Goal: Task Accomplishment & Management: Manage account settings

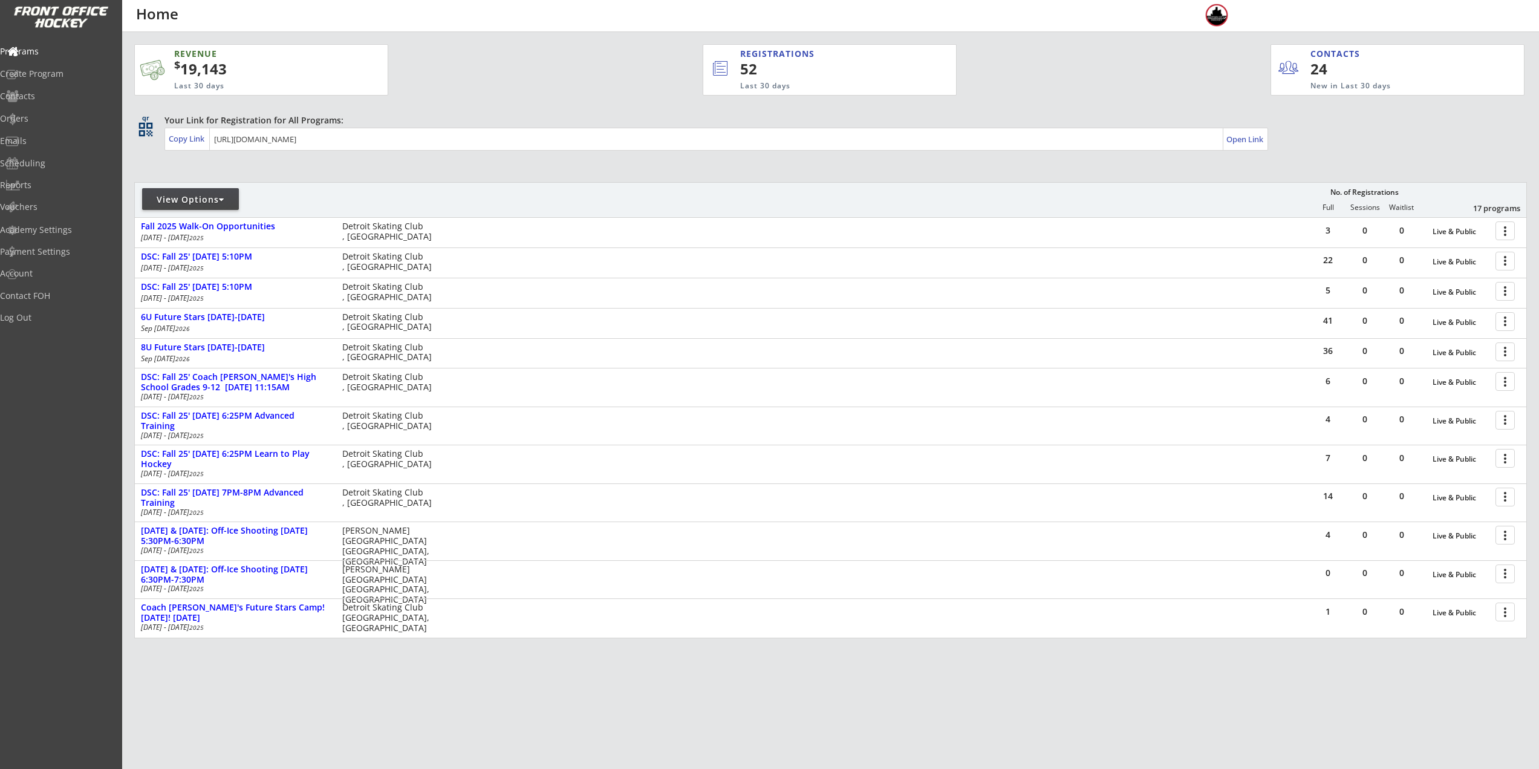
click at [195, 201] on div "View Options" at bounding box center [190, 199] width 97 height 12
select select ""Upcoming Programs""
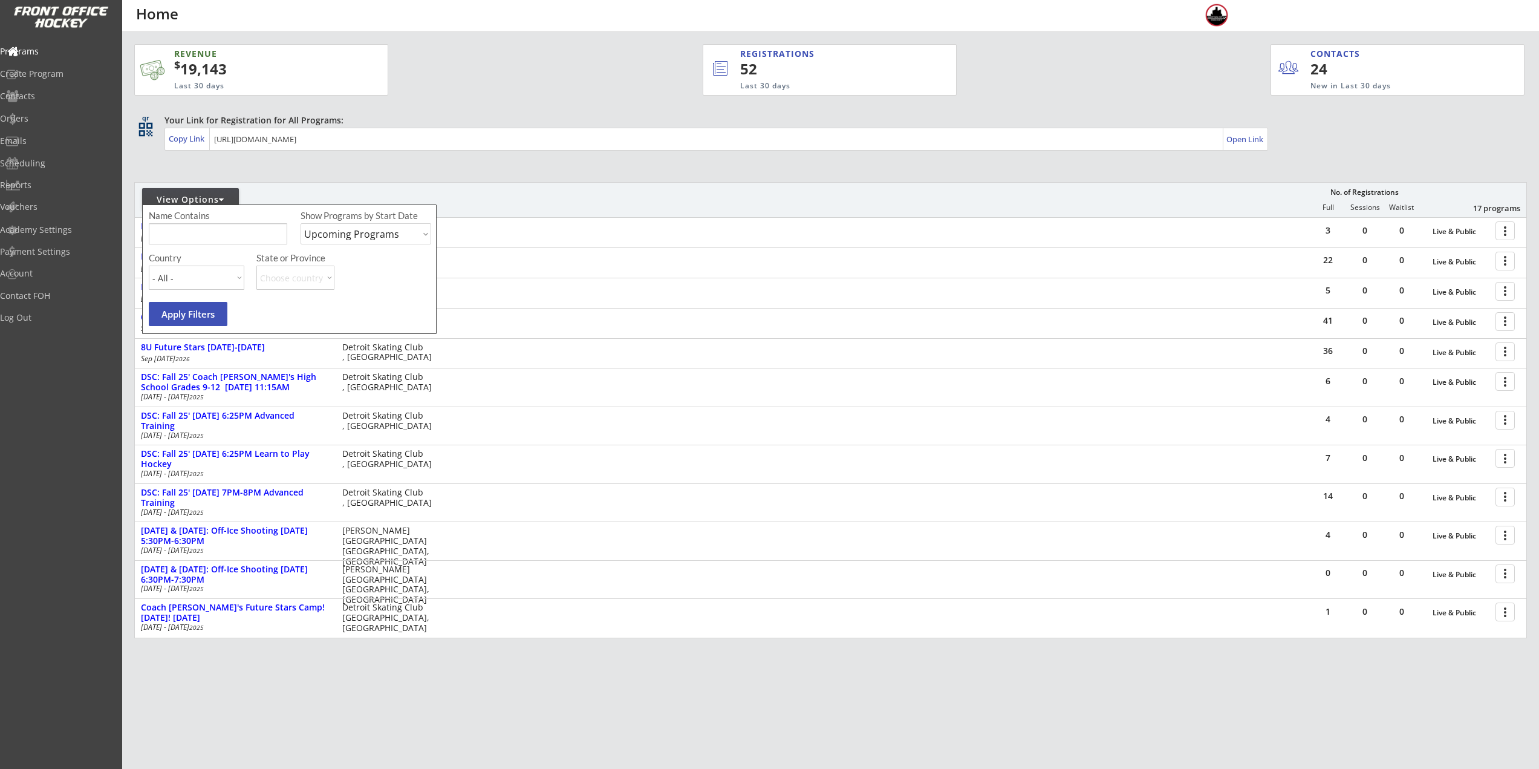
click at [216, 236] on input "input" at bounding box center [218, 233] width 138 height 21
type input "player"
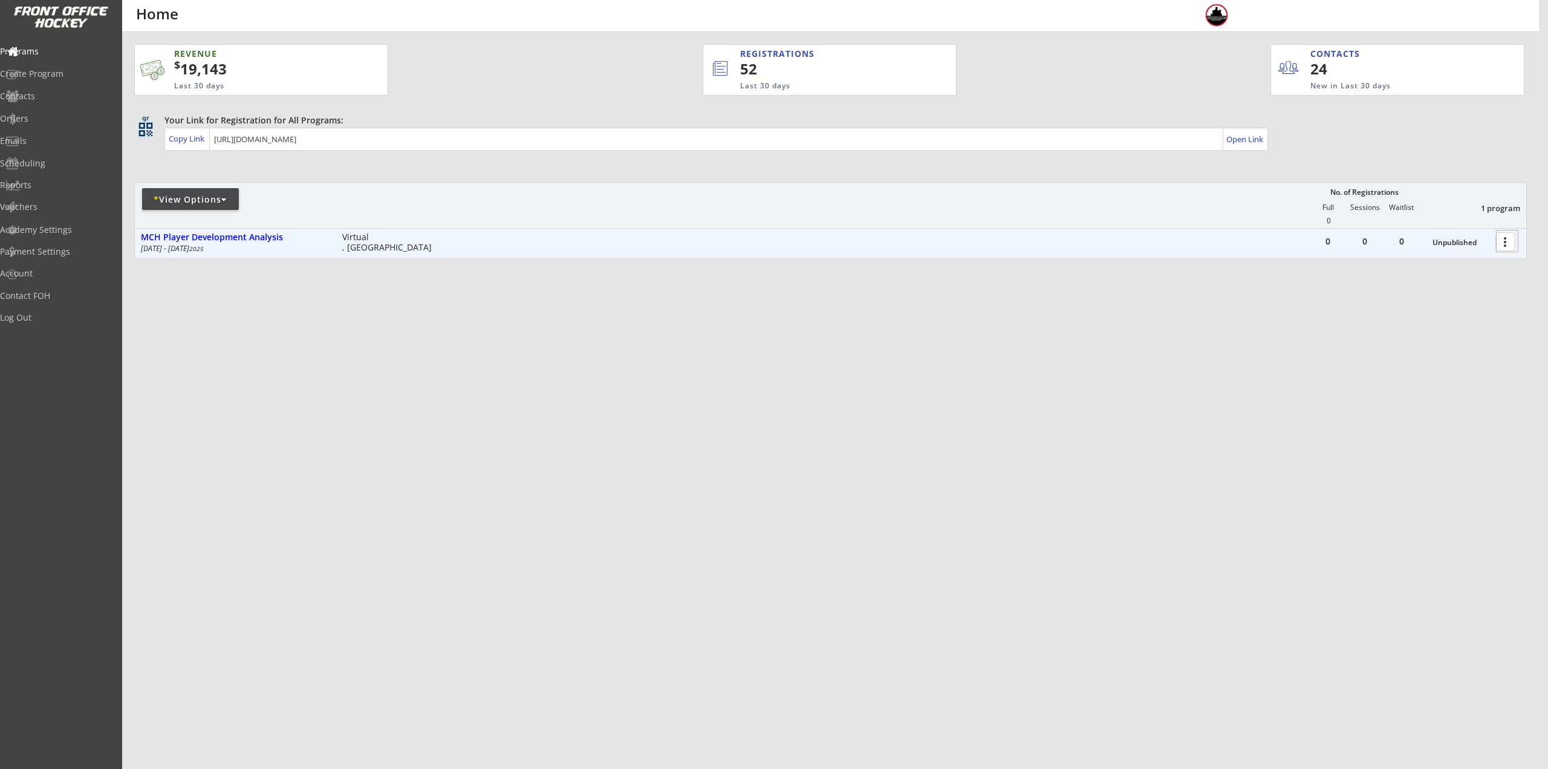
click at [1504, 242] on div at bounding box center [1506, 240] width 21 height 21
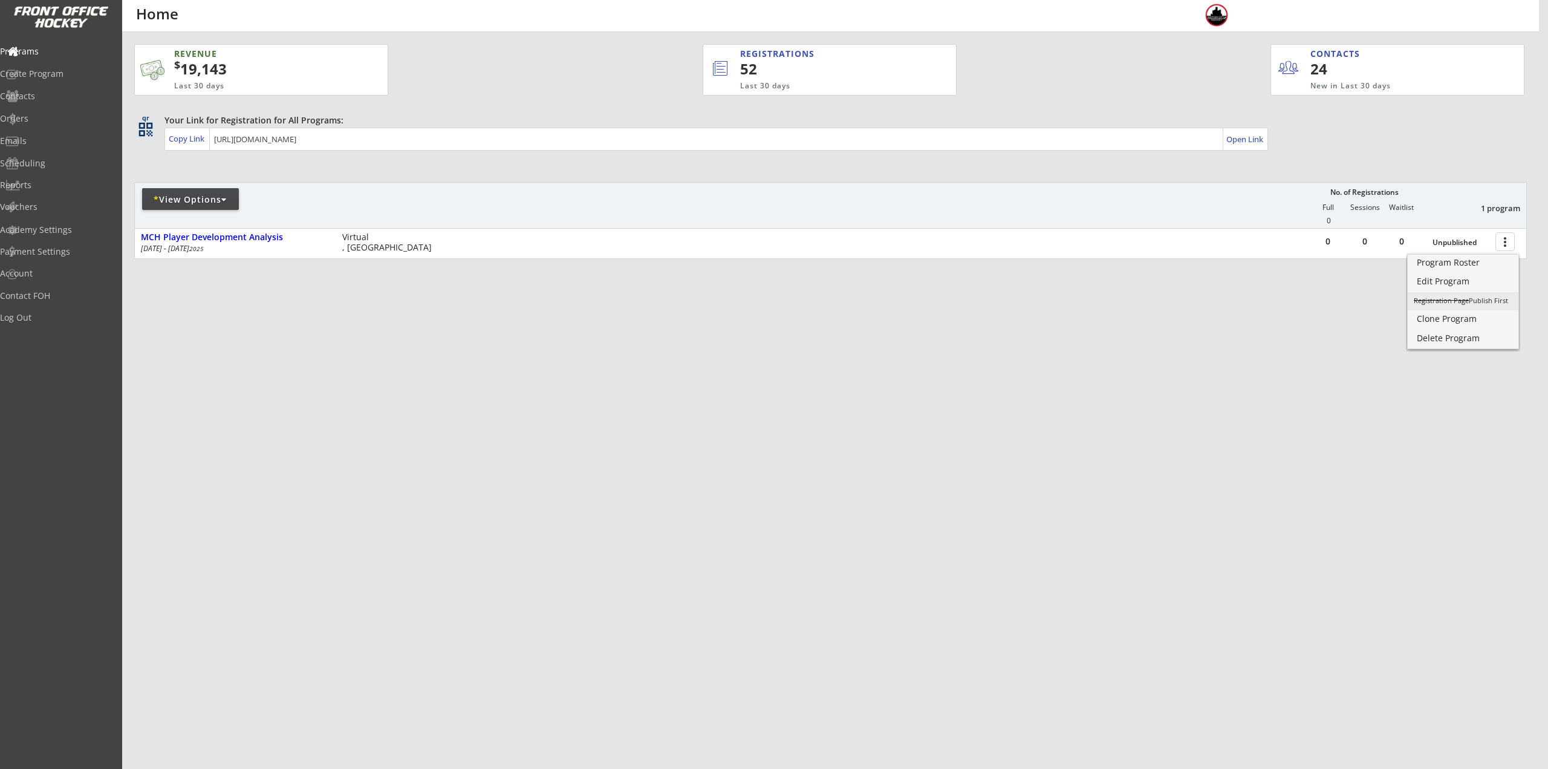
click at [1442, 303] on s "Registration Page" at bounding box center [1441, 300] width 55 height 9
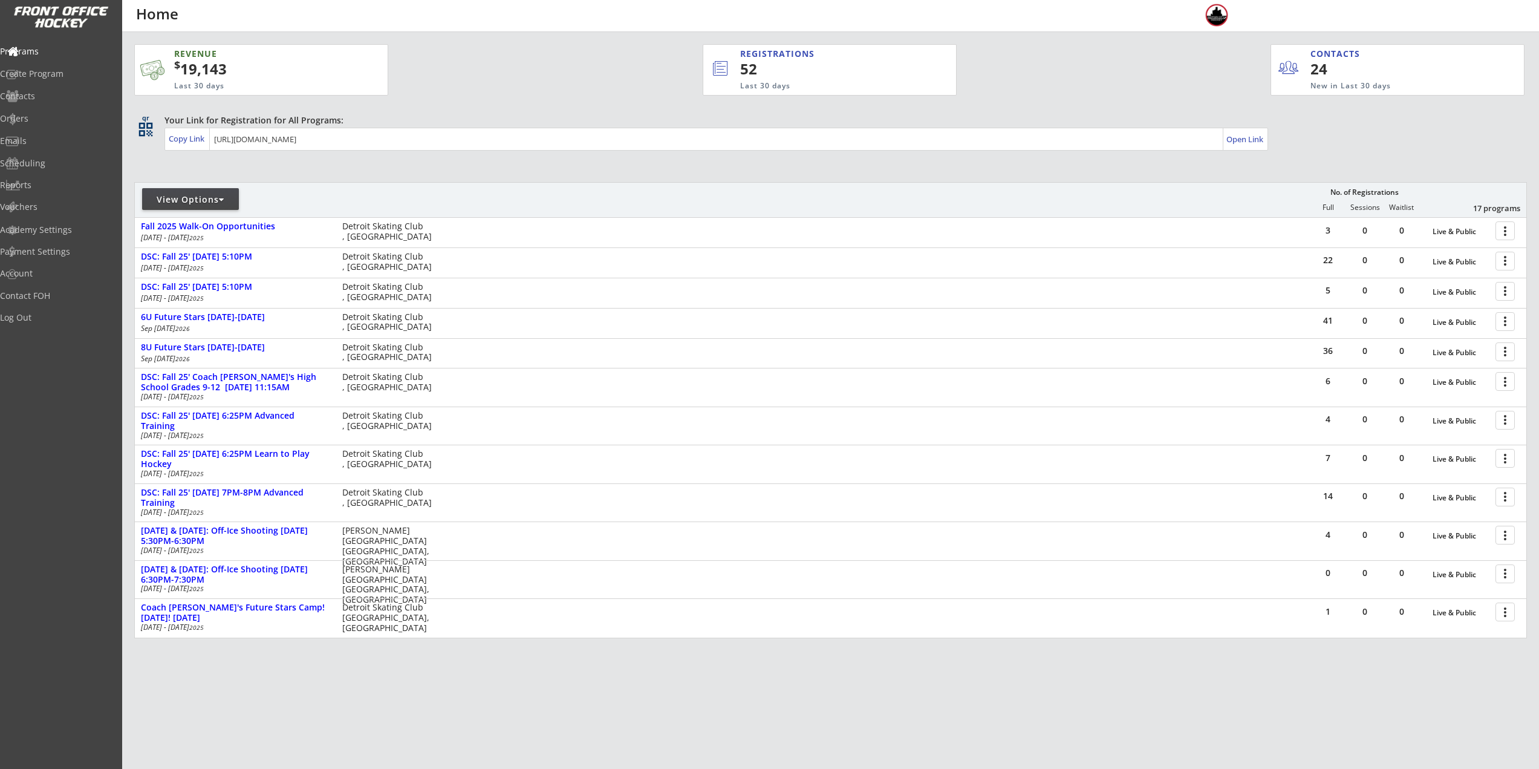
click at [175, 195] on div "View Options" at bounding box center [190, 199] width 97 height 12
select select ""Upcoming Programs""
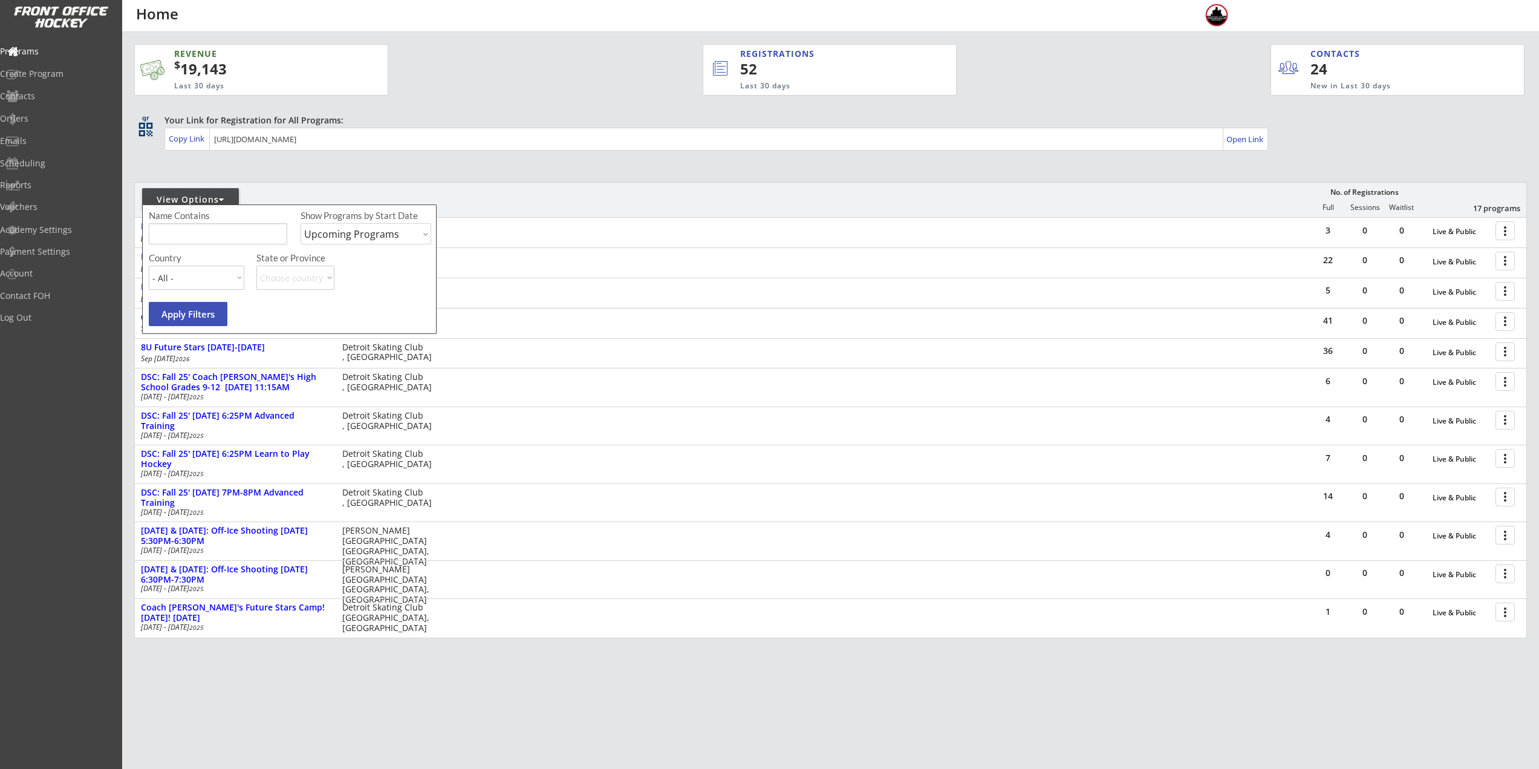
click at [179, 228] on input "input" at bounding box center [218, 233] width 138 height 21
type input "player"
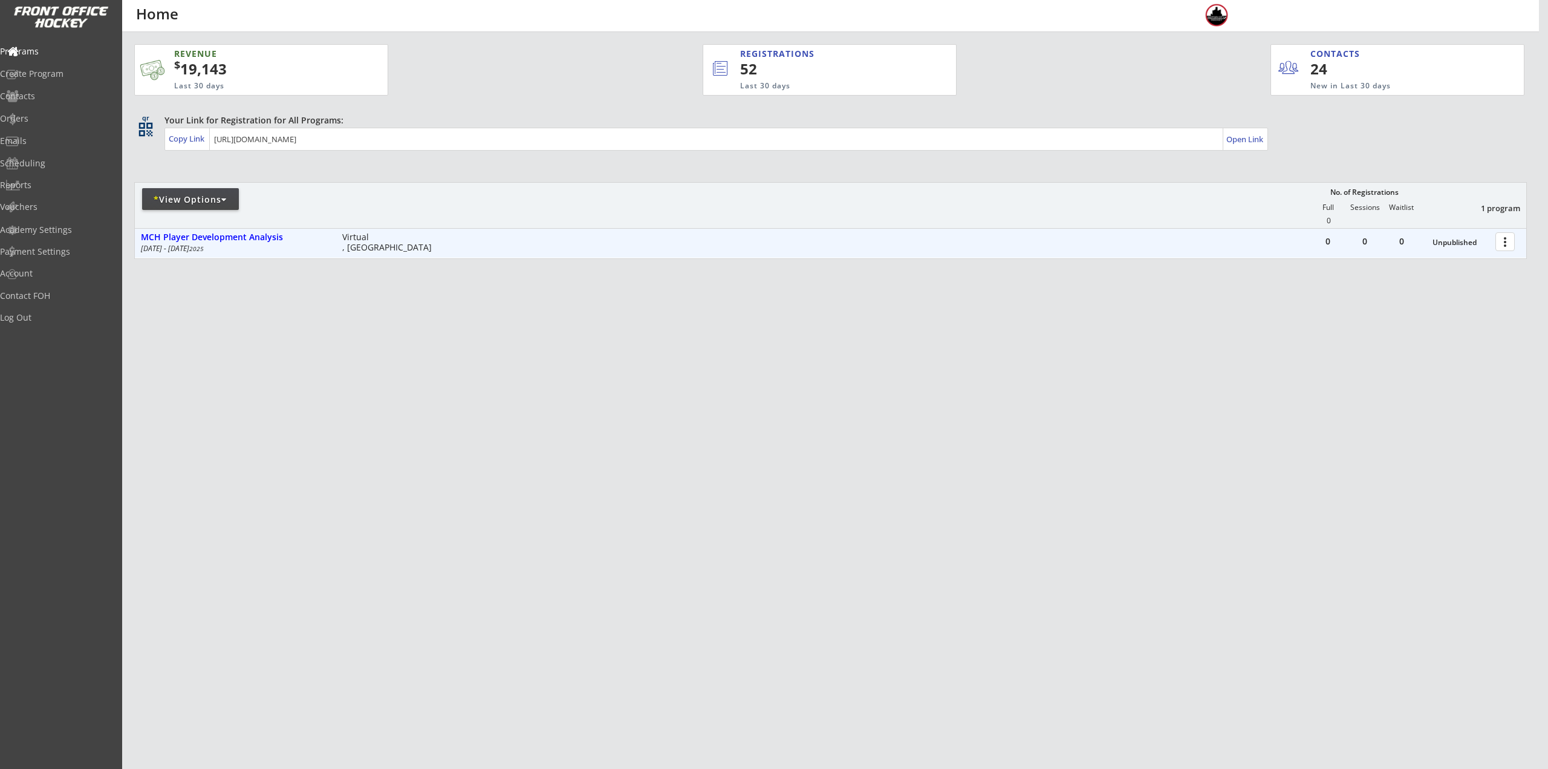
click at [1503, 236] on div at bounding box center [1506, 240] width 21 height 21
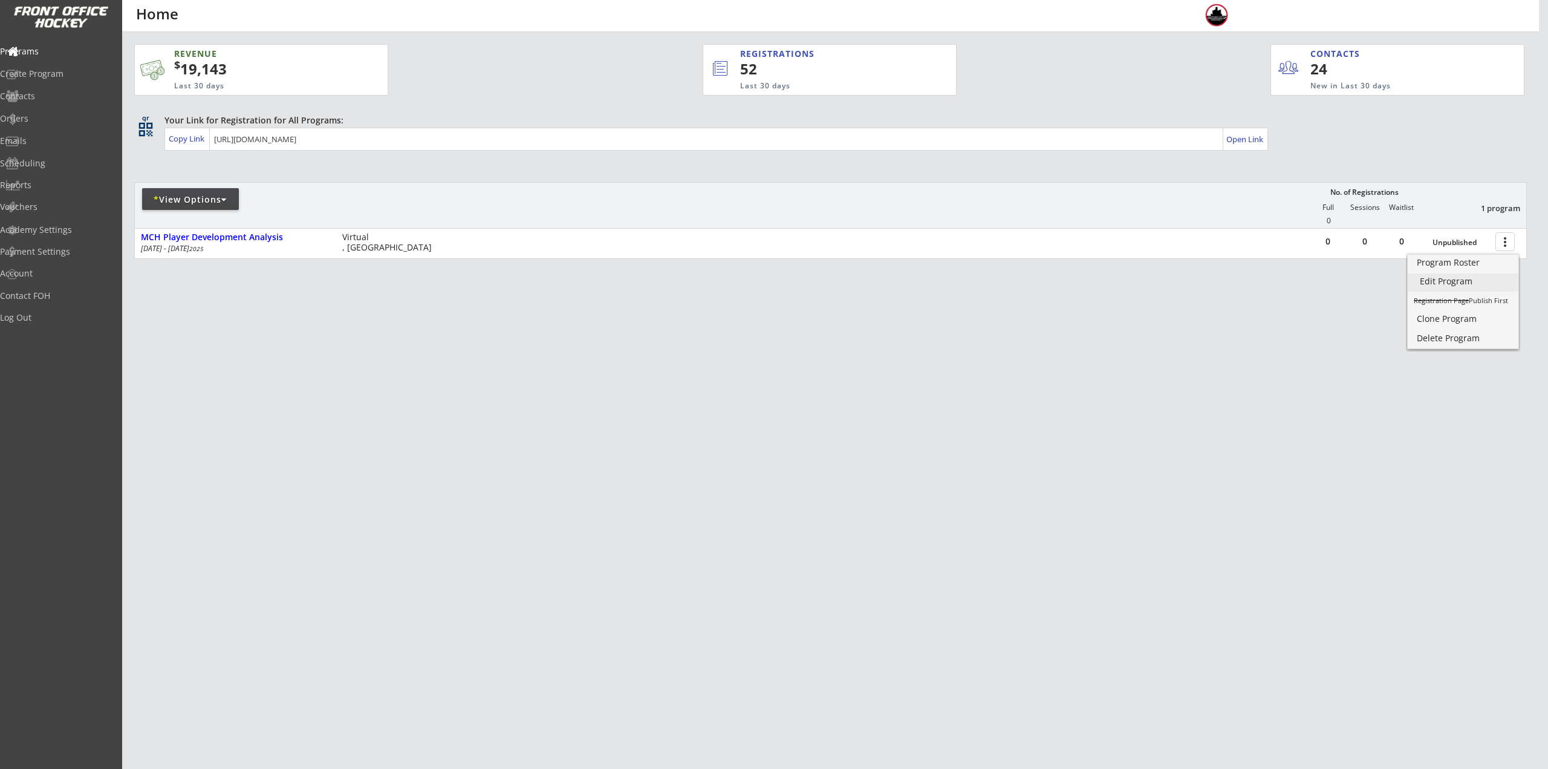
click at [1457, 278] on div "Edit Program" at bounding box center [1463, 281] width 86 height 8
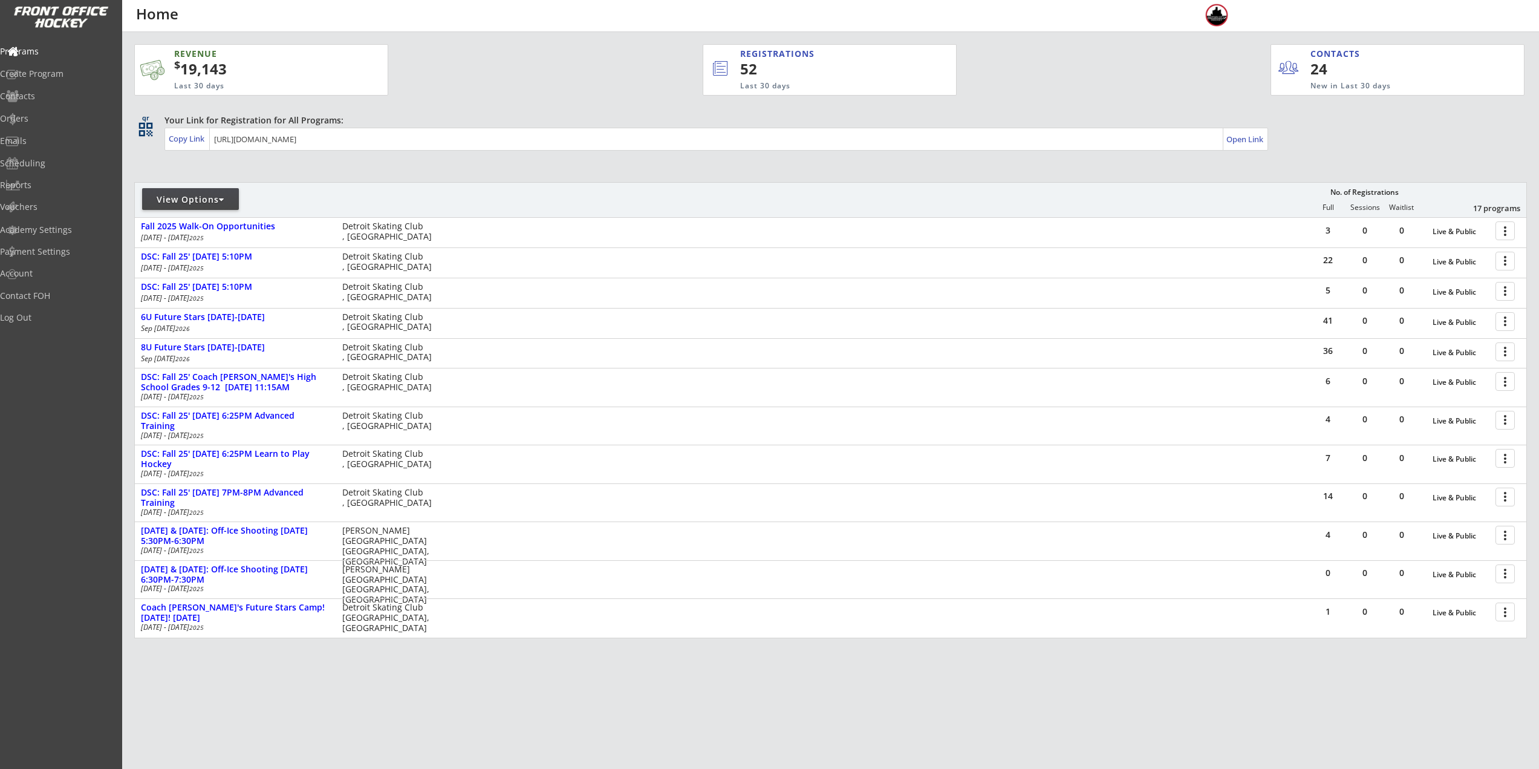
drag, startPoint x: 201, startPoint y: 200, endPoint x: 201, endPoint y: 206, distance: 6.7
click at [201, 200] on div "View Options" at bounding box center [190, 199] width 97 height 12
select select ""Upcoming Programs""
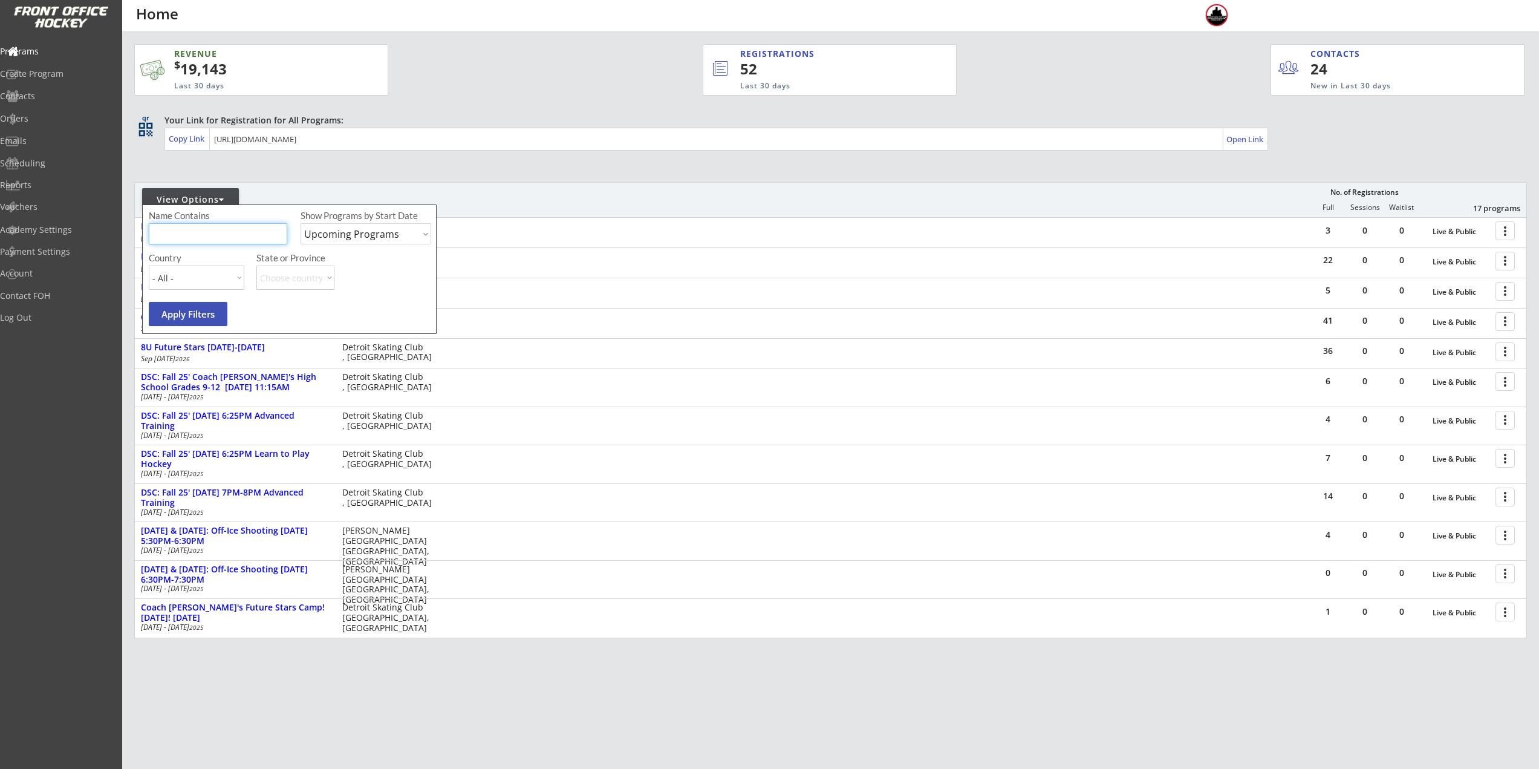
click at [201, 229] on input "input" at bounding box center [218, 233] width 138 height 21
type input "player"
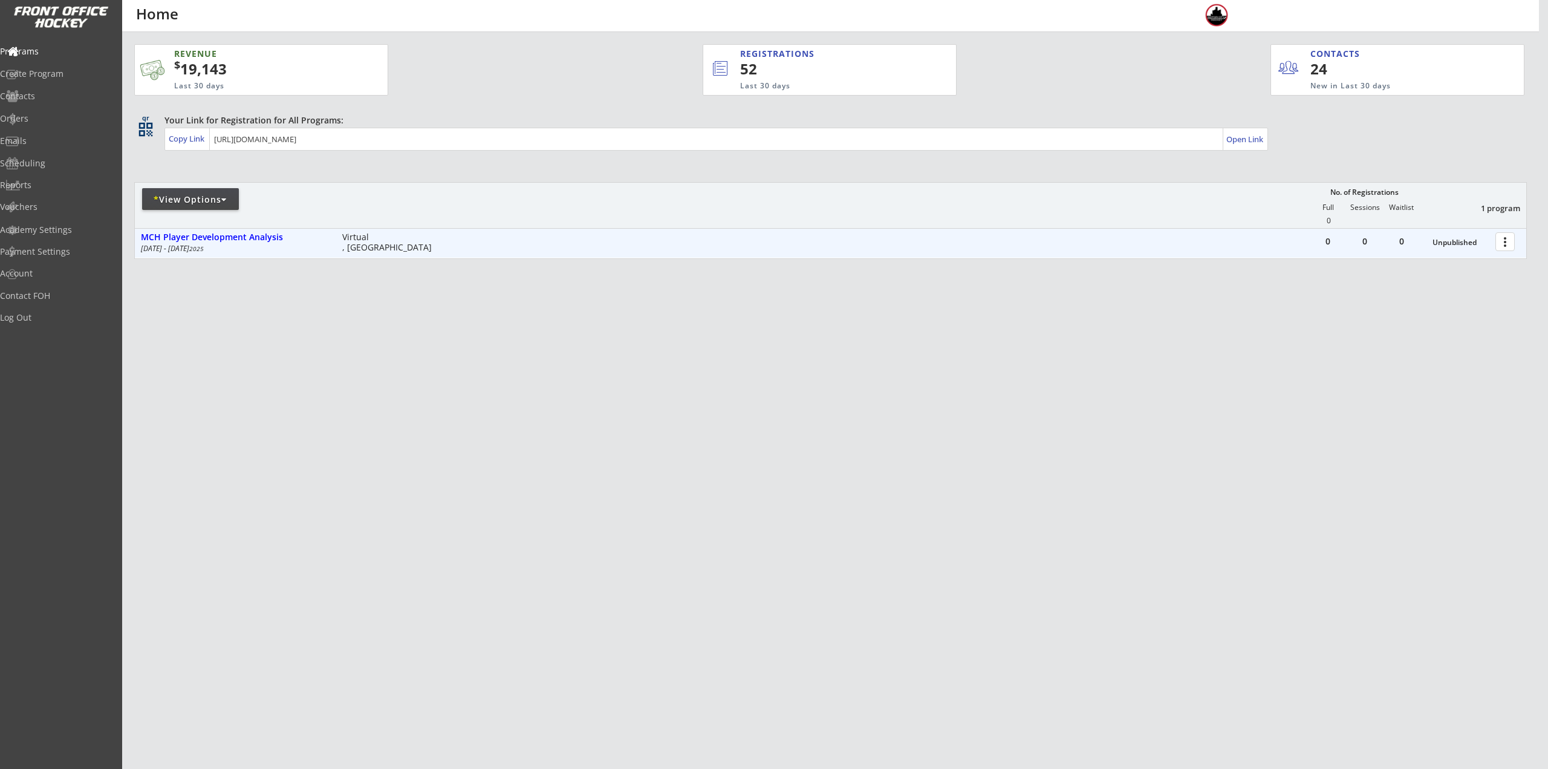
click at [1504, 242] on div at bounding box center [1506, 240] width 21 height 21
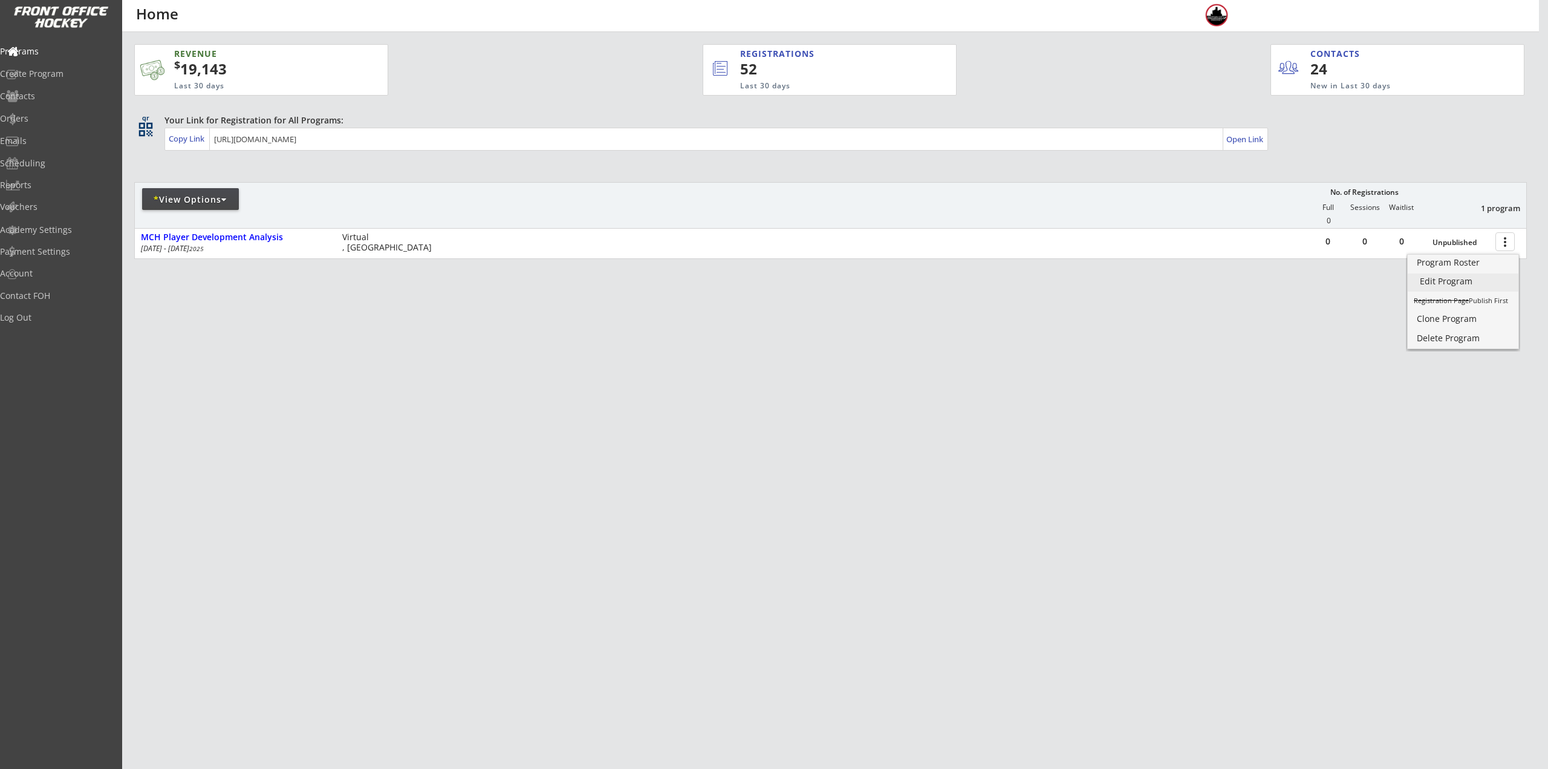
click at [1463, 284] on div "Edit Program" at bounding box center [1463, 281] width 86 height 8
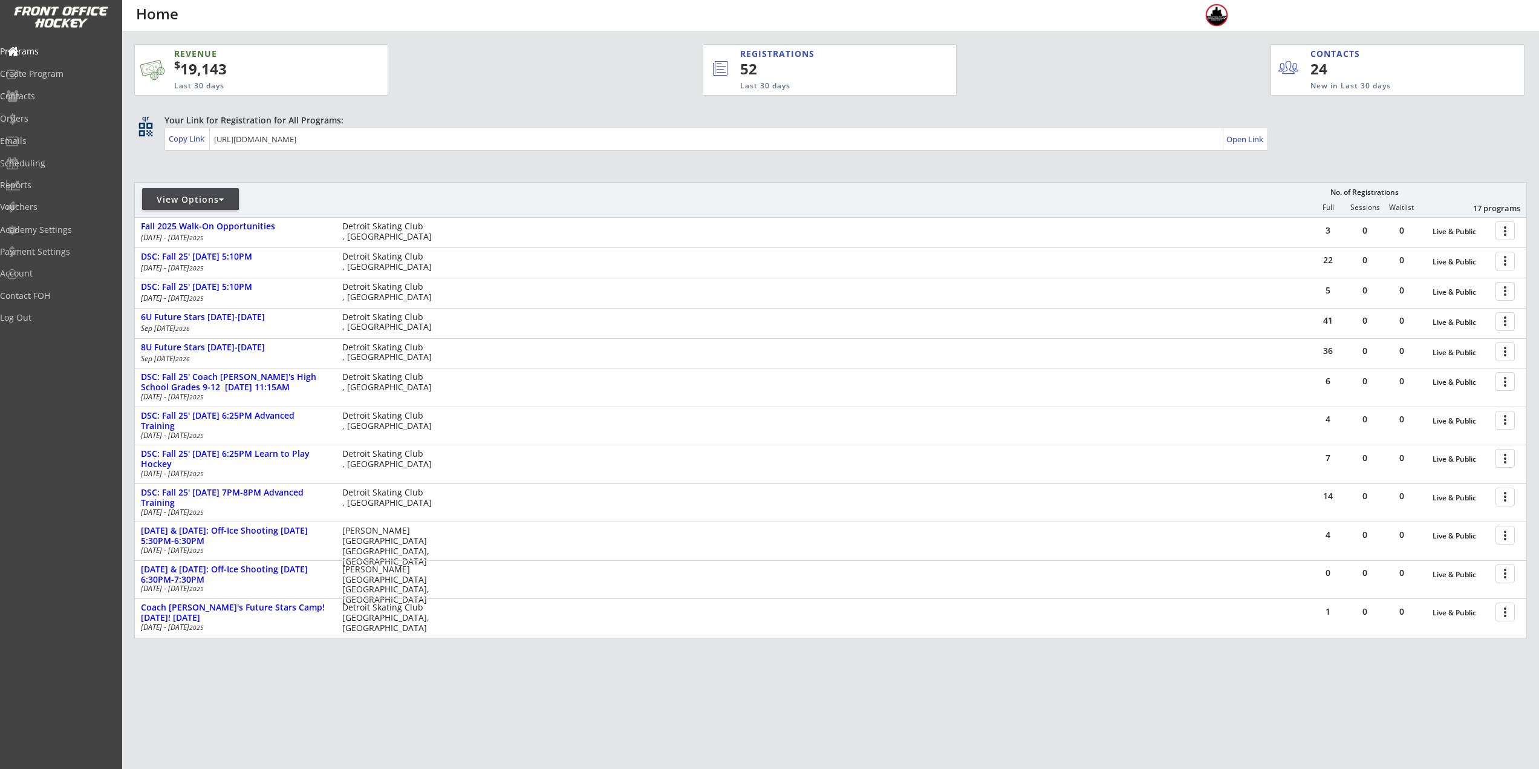
click at [167, 206] on div "View Options" at bounding box center [190, 199] width 97 height 22
select select ""Upcoming Programs""
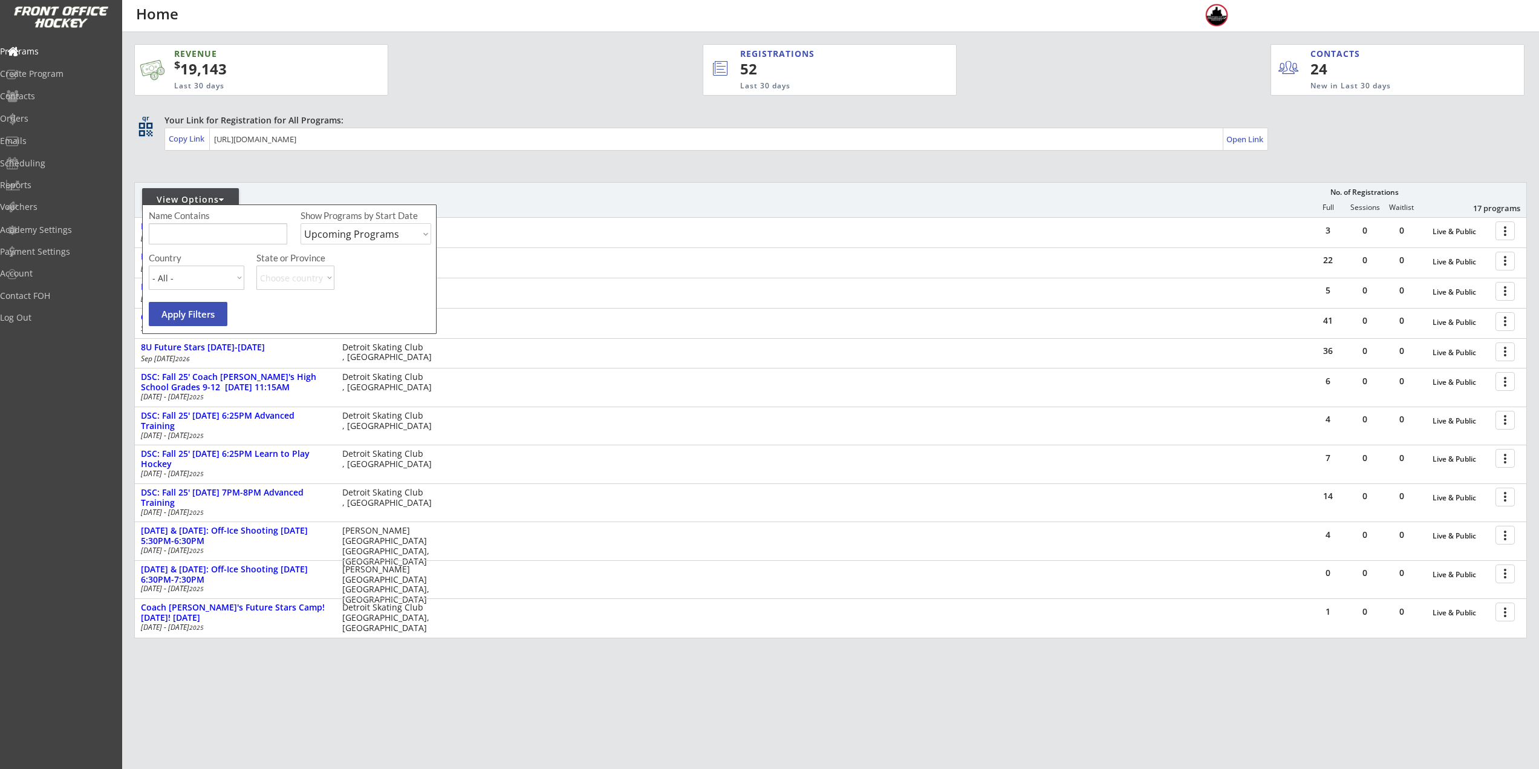
click at [193, 232] on input "input" at bounding box center [218, 233] width 138 height 21
type input "private"
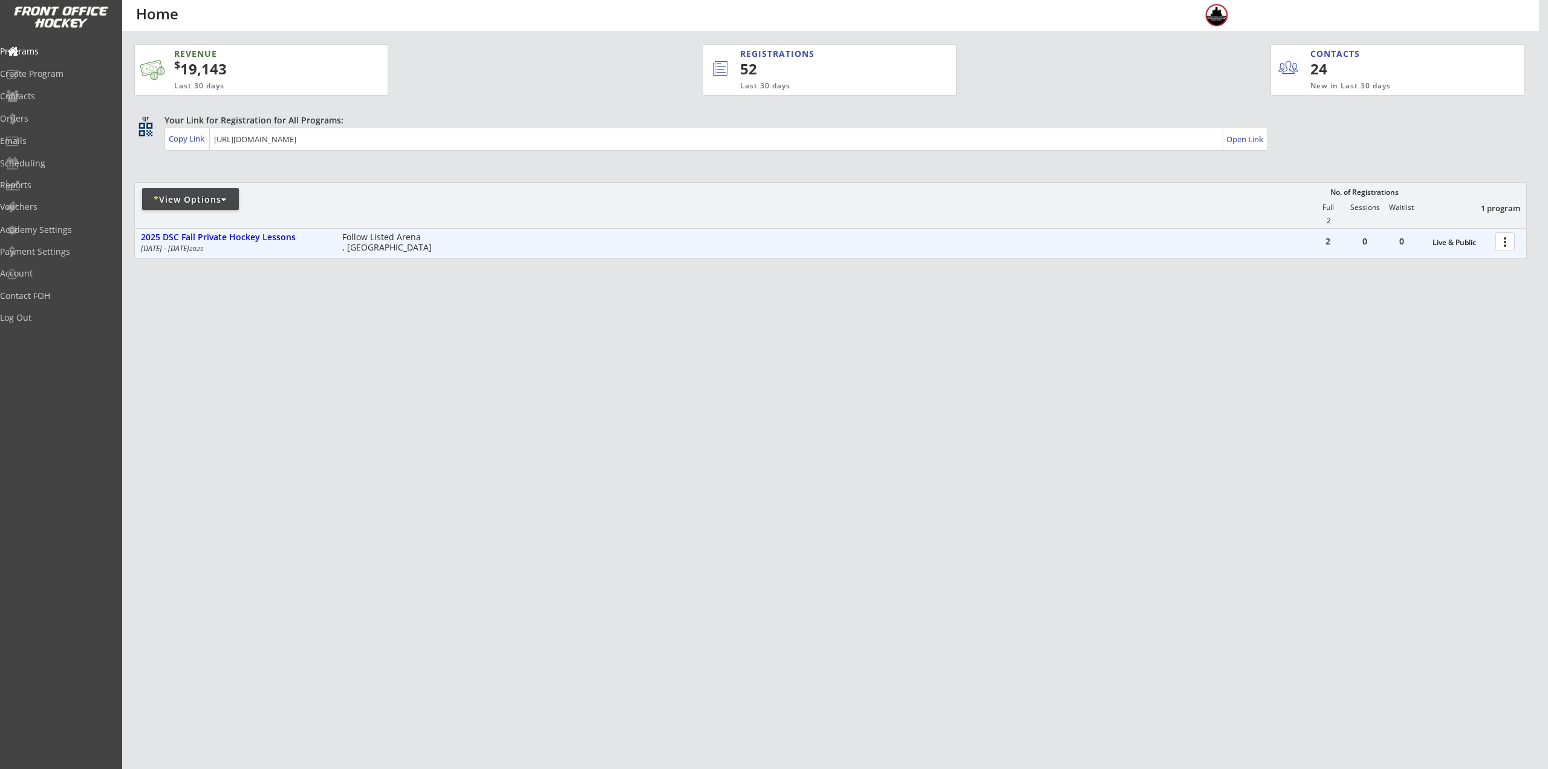
click at [1512, 239] on div at bounding box center [1506, 240] width 21 height 21
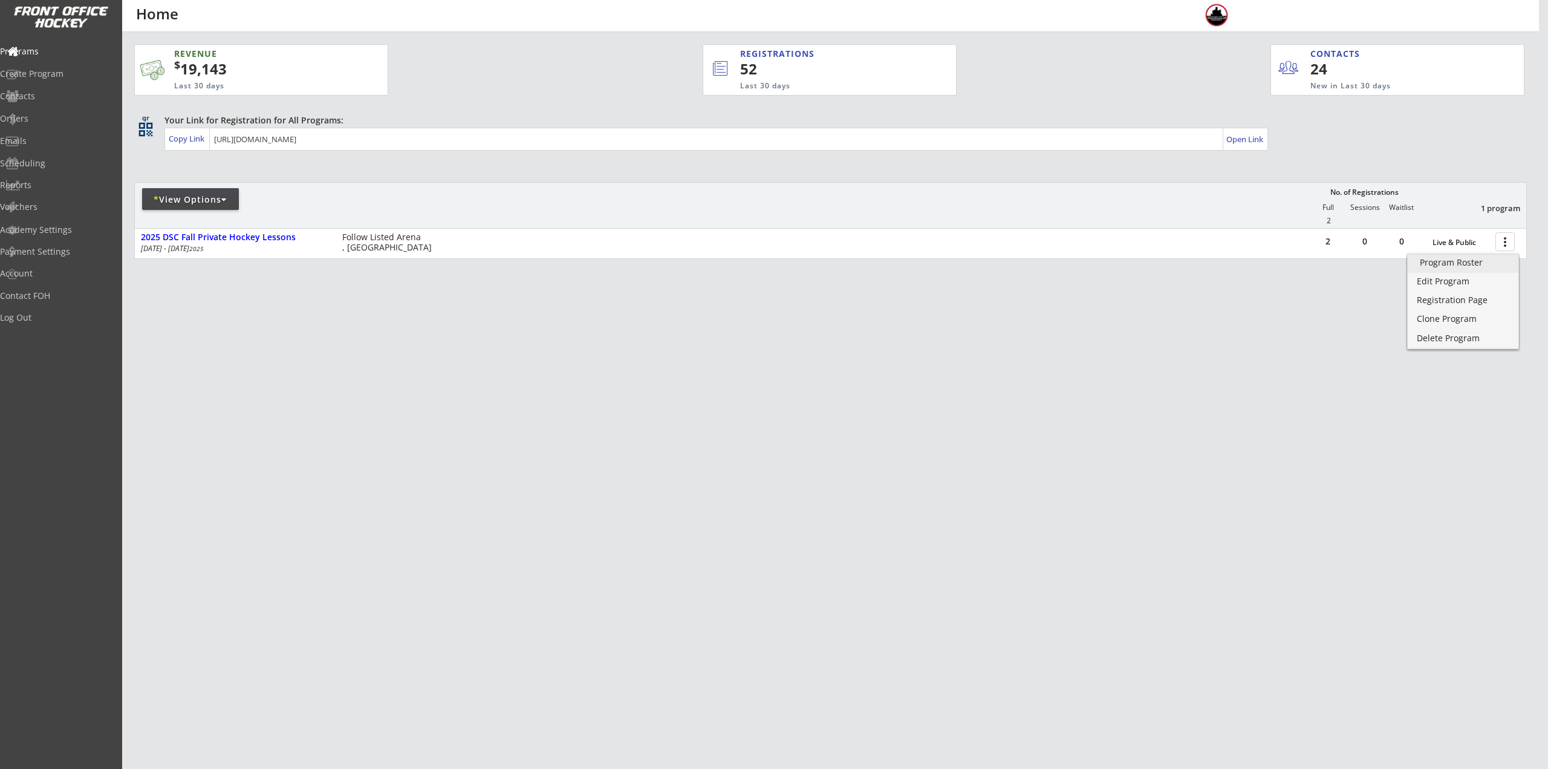
click at [1467, 267] on div "Program Roster" at bounding box center [1463, 262] width 86 height 8
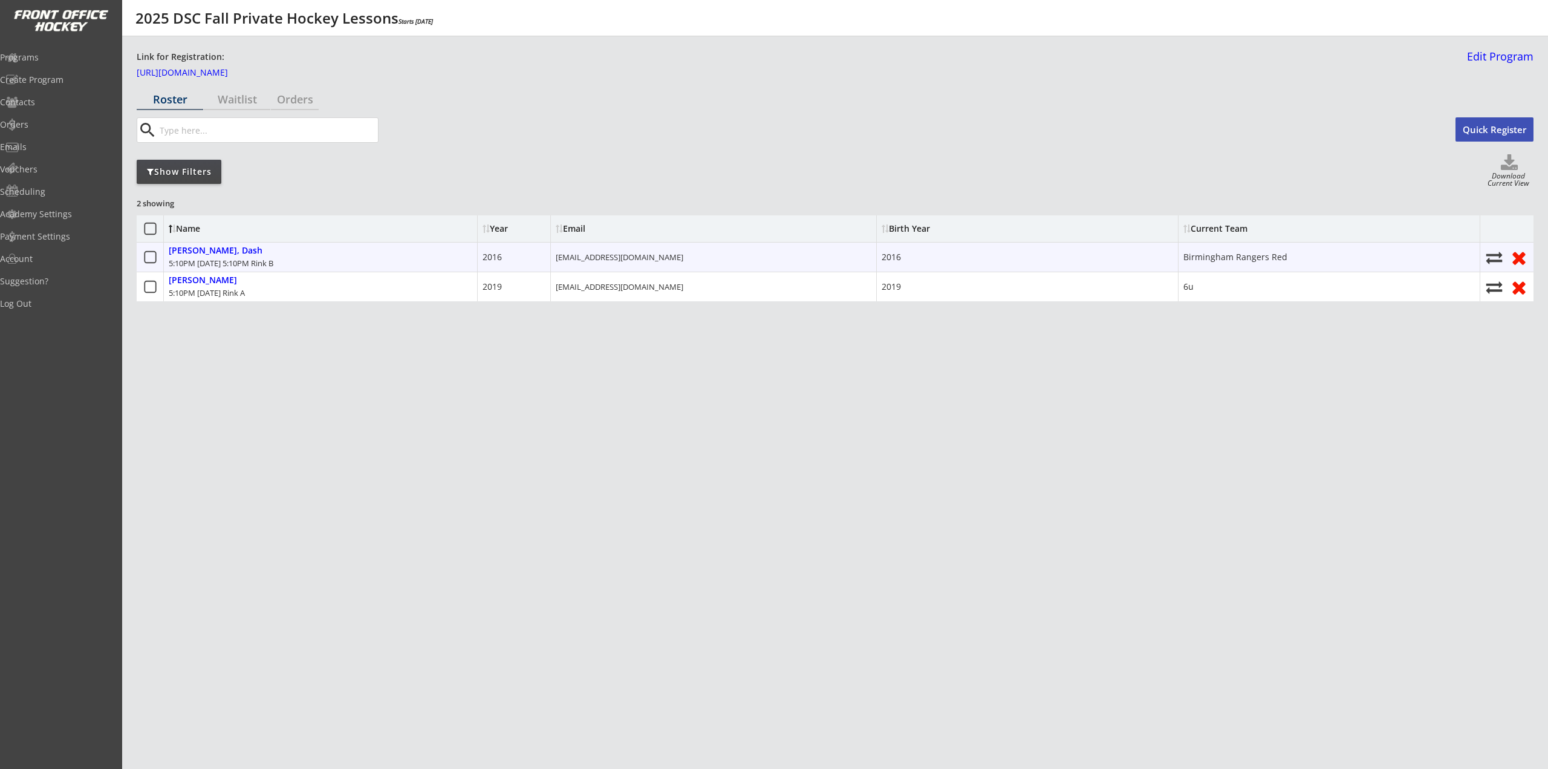
click at [251, 264] on div "5:10PM [DATE] 5:10PM Rink B" at bounding box center [221, 263] width 105 height 11
drag, startPoint x: 267, startPoint y: 261, endPoint x: 279, endPoint y: 261, distance: 11.5
click at [273, 261] on div "5:10PM Friday, September 26, 2025 5:10PM Rink B" at bounding box center [221, 263] width 105 height 11
drag, startPoint x: 312, startPoint y: 363, endPoint x: 307, endPoint y: 316, distance: 46.9
click at [313, 363] on div "2 showing Name Year Email Birth Year Current Team Hudson, Dash 5:10PM Friday, S…" at bounding box center [835, 286] width 1397 height 181
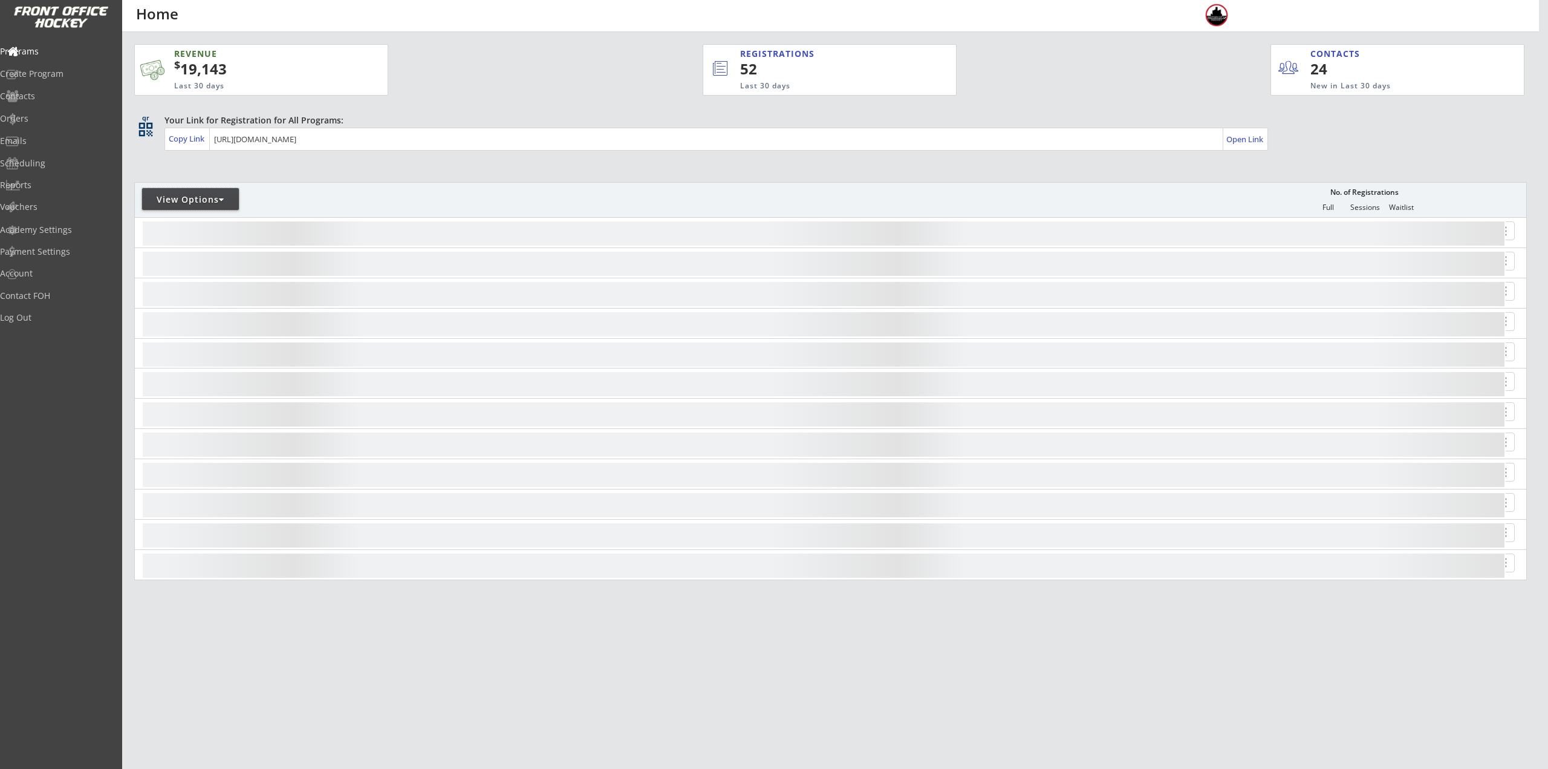
click at [204, 199] on div "View Options" at bounding box center [190, 199] width 97 height 12
select select ""Upcoming Programs""
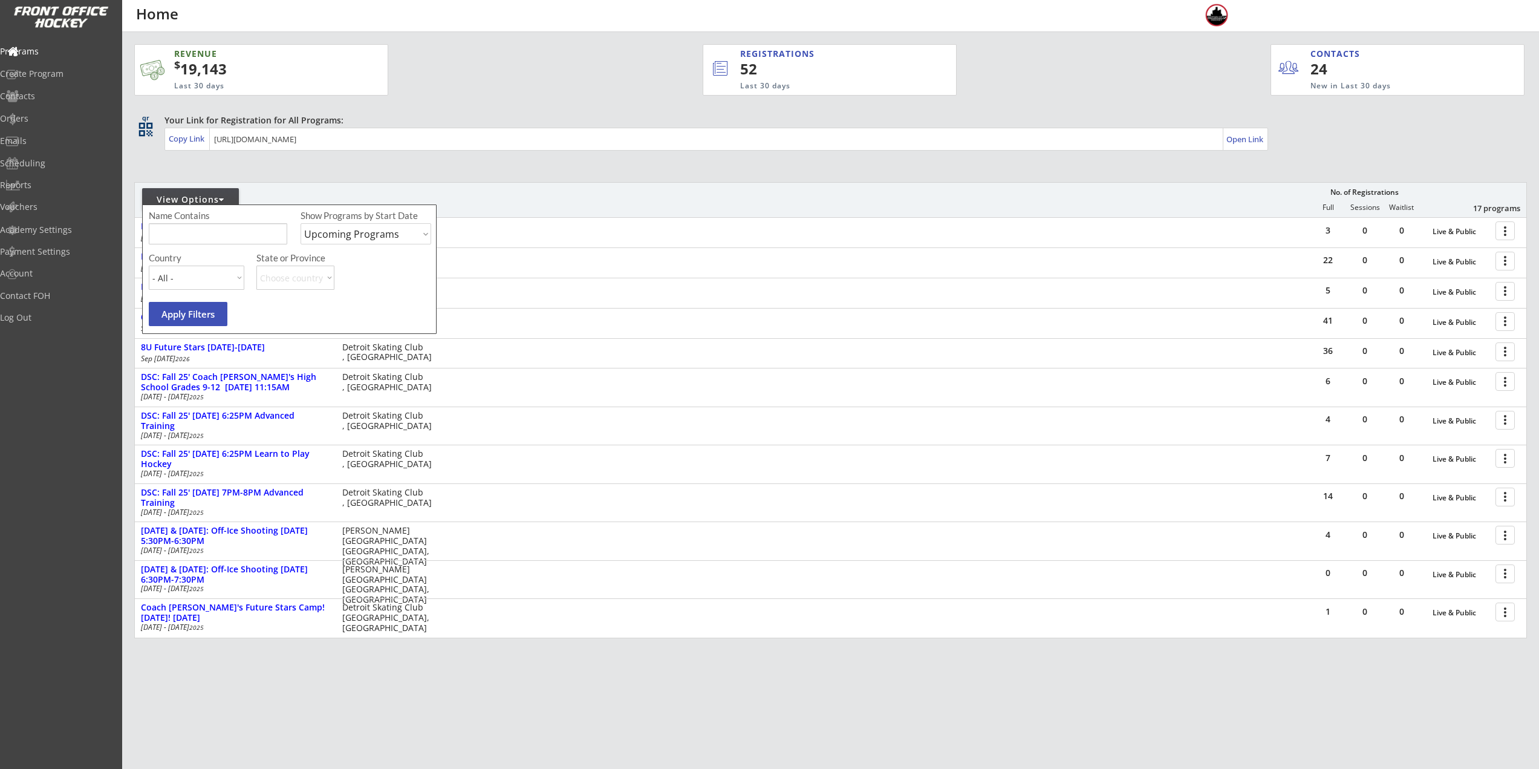
click at [214, 229] on input "input" at bounding box center [218, 233] width 138 height 21
type input "walk"
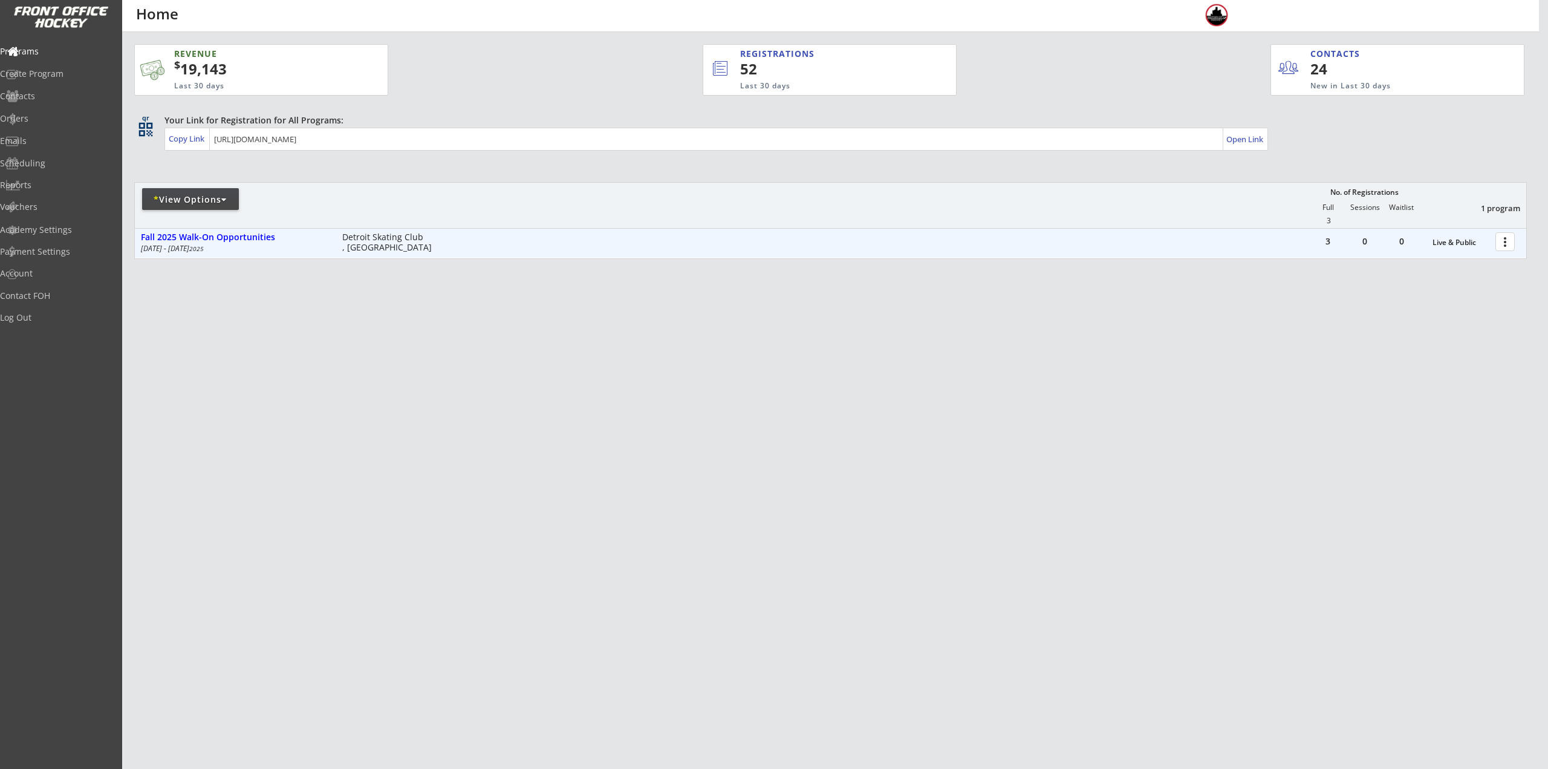
click at [1515, 247] on div at bounding box center [1506, 240] width 21 height 21
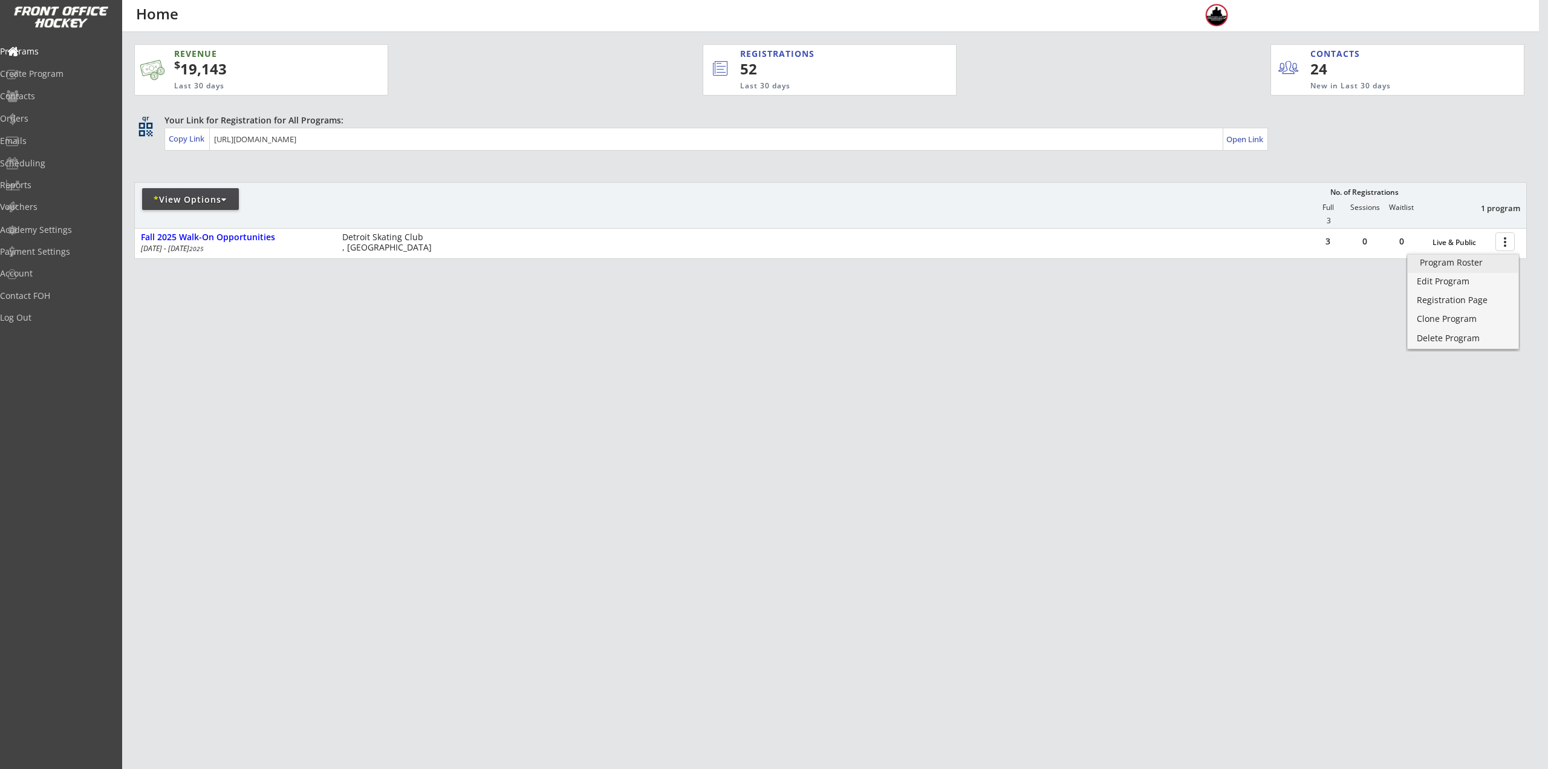
click at [1492, 272] on link "Program Roster" at bounding box center [1463, 264] width 111 height 18
